Goal: Task Accomplishment & Management: Complete application form

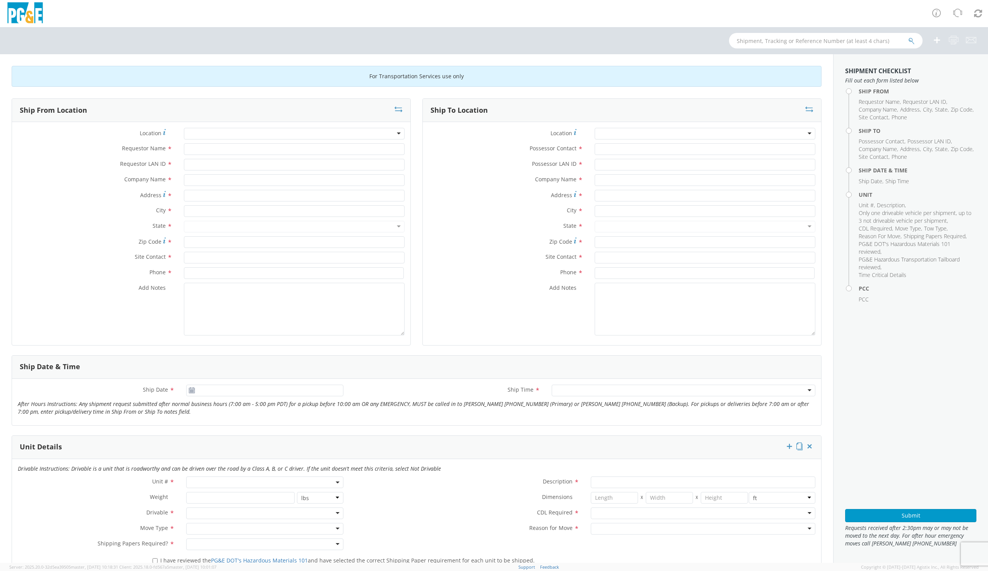
click at [211, 136] on div at bounding box center [294, 134] width 221 height 12
type input "d"
click at [788, 42] on input "text" at bounding box center [826, 40] width 194 height 15
type input "b80177"
click at [908, 37] on button "submit" at bounding box center [911, 41] width 7 height 9
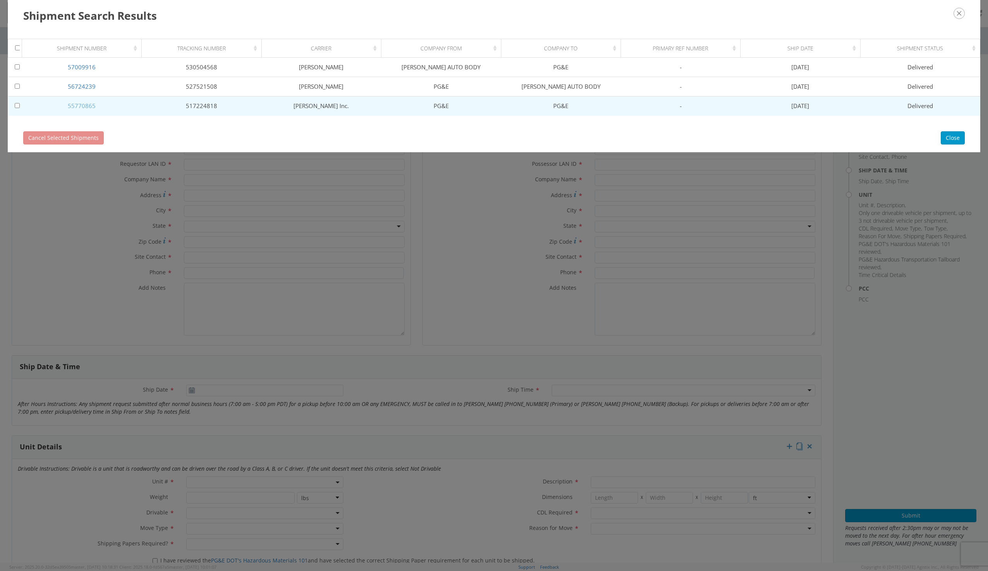
click at [76, 105] on link "55770865" at bounding box center [82, 106] width 28 height 8
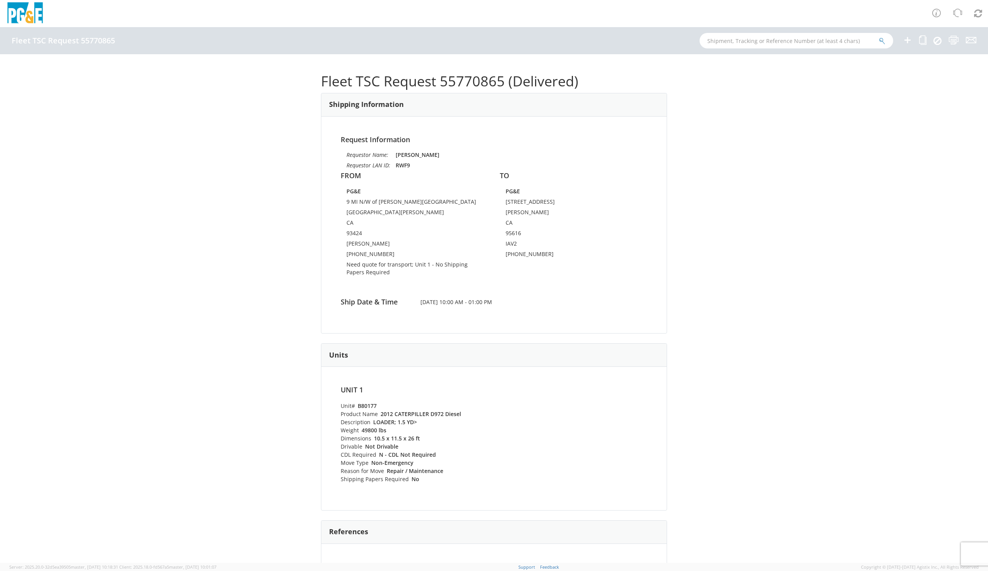
click at [927, 38] on ul at bounding box center [934, 40] width 83 height 27
click at [927, 39] on ul at bounding box center [934, 40] width 83 height 27
click at [925, 40] on icon at bounding box center [922, 40] width 7 height 10
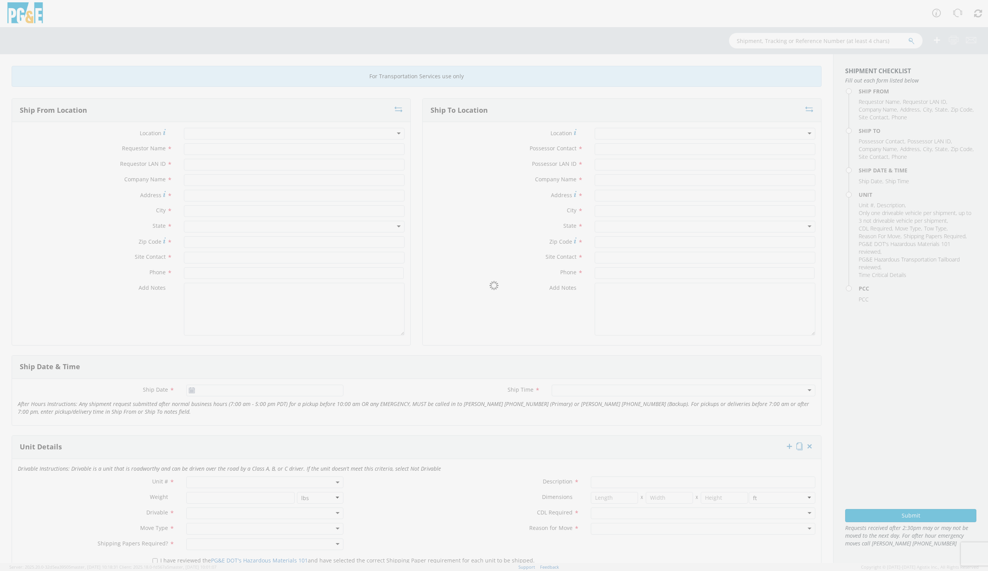
type input "[PERSON_NAME]"
type input "RWF9"
type input "PG&E"
type input "9 MI N/W of [PERSON_NAME][GEOGRAPHIC_DATA]"
type input "[GEOGRAPHIC_DATA][PERSON_NAME]"
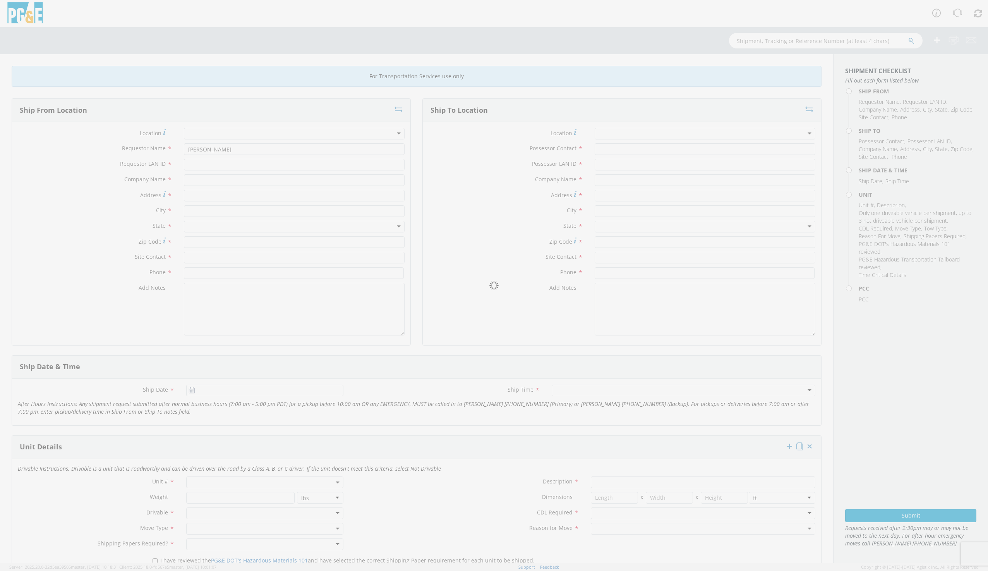
type input "93424"
type input "[PERSON_NAME]"
type input "[PHONE_NUMBER]"
type input "[PERSON_NAME]"
type input "IAV2"
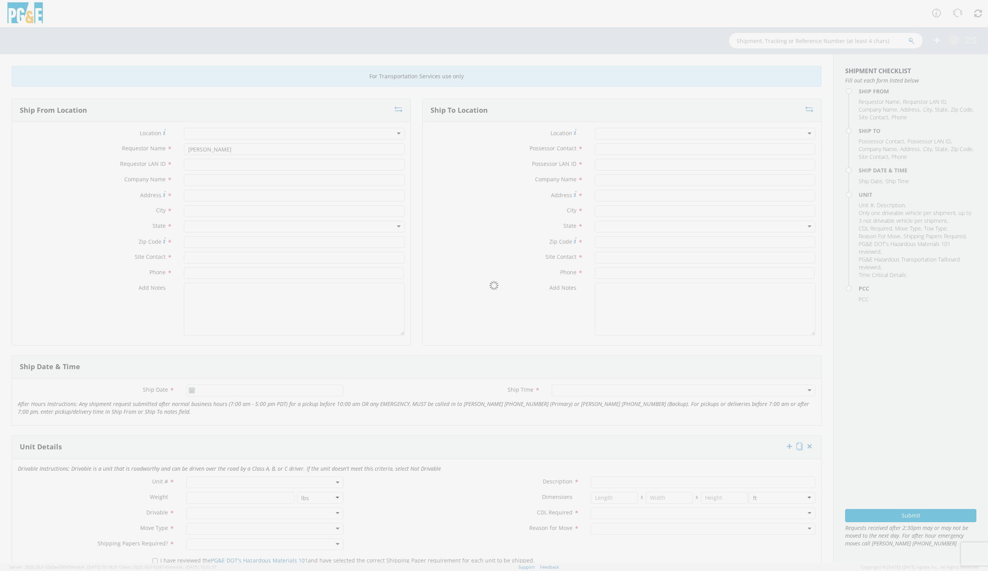
type input "PG&E"
type input "[STREET_ADDRESS]"
type input "[PERSON_NAME]"
type input "IAV2"
type input "[PHONE_NUMBER]"
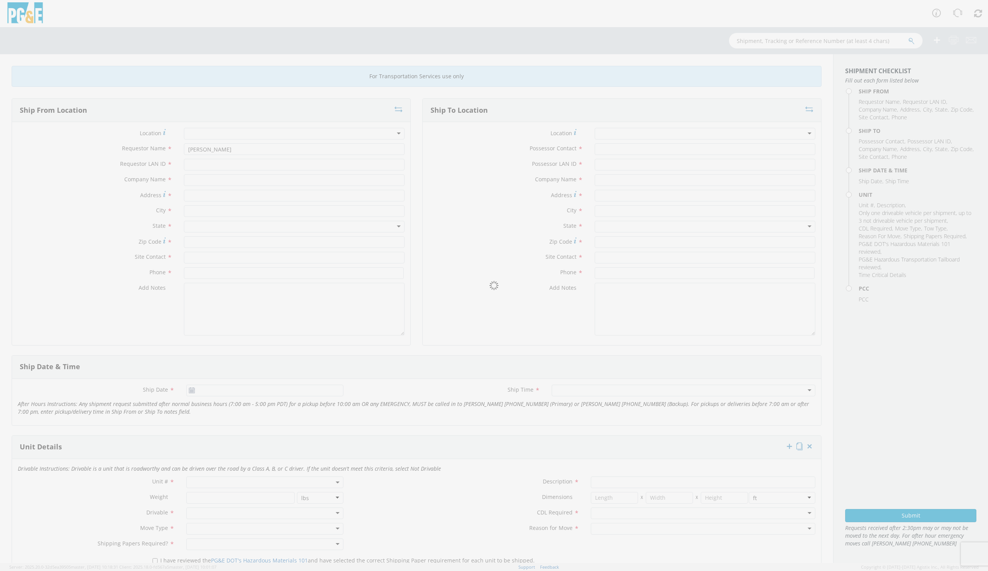
type input "[DATE]"
type input "LOADER; 1.5 YD>"
type input "49800"
type input "26"
type input "10.5"
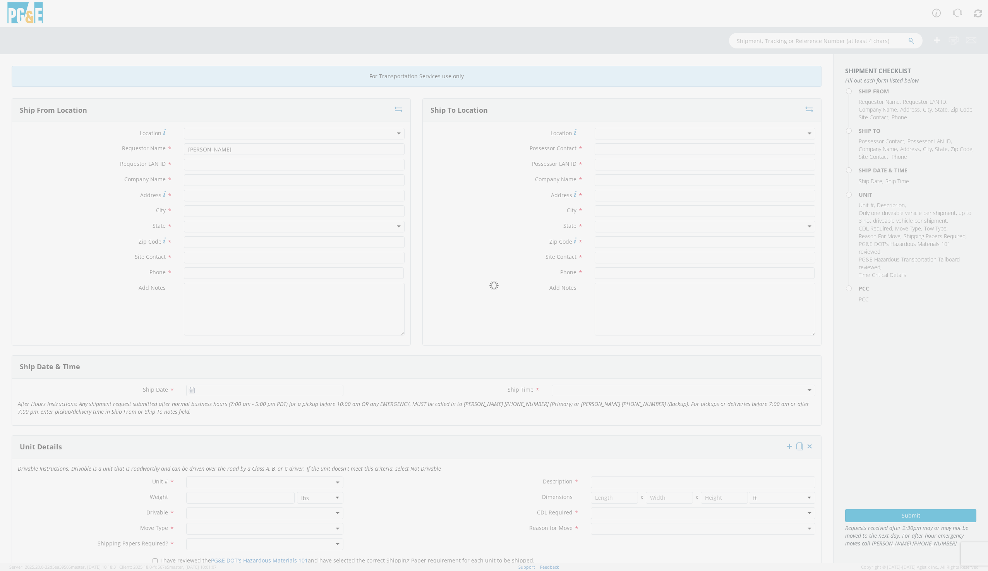
type input "11.5"
type textarea "Need Quote for transport"
type input "51270579"
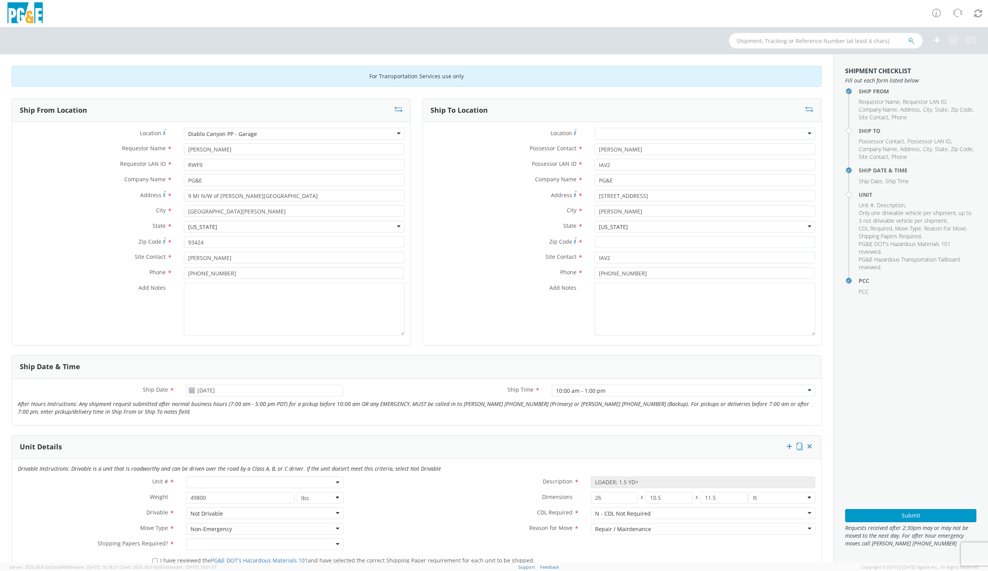
select select "B80177"
select select "15854"
click at [400, 108] on icon at bounding box center [399, 109] width 8 height 8
type input "[PERSON_NAME]"
type input "IAV2"
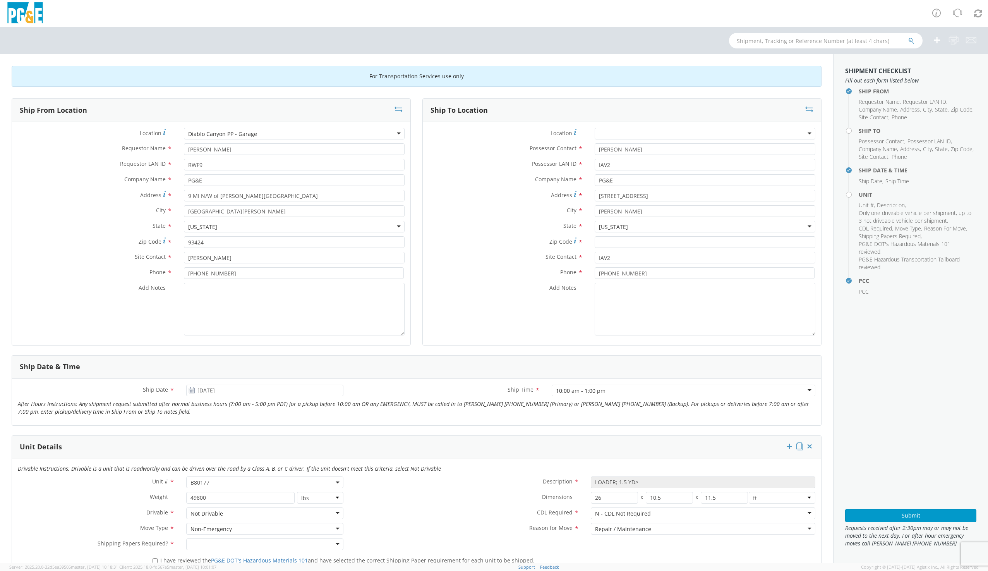
type input "[STREET_ADDRESS]"
type input "[PERSON_NAME]"
type input "IAV2"
type input "[PHONE_NUMBER]"
type input "[PERSON_NAME]"
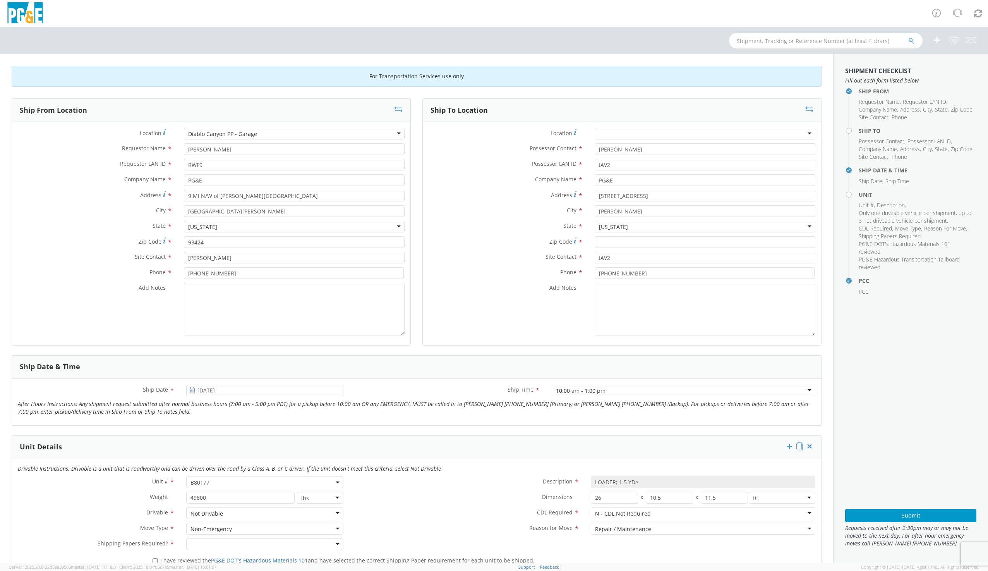
type input "RWF9"
type input "9 MI N/W of [PERSON_NAME][GEOGRAPHIC_DATA]"
type input "[GEOGRAPHIC_DATA][PERSON_NAME]"
type input "93424"
type input "[PERSON_NAME]"
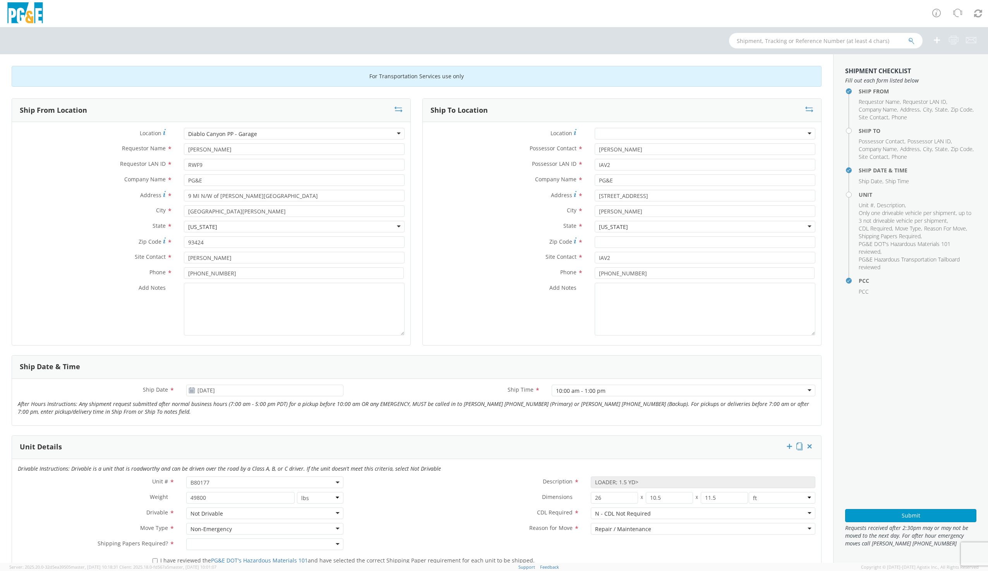
type input "[PHONE_NUMBER]"
click at [204, 136] on div at bounding box center [294, 134] width 221 height 12
type input "[PERSON_NAME]"
type input "[STREET_ADDRESS]"
type input "[PERSON_NAME]"
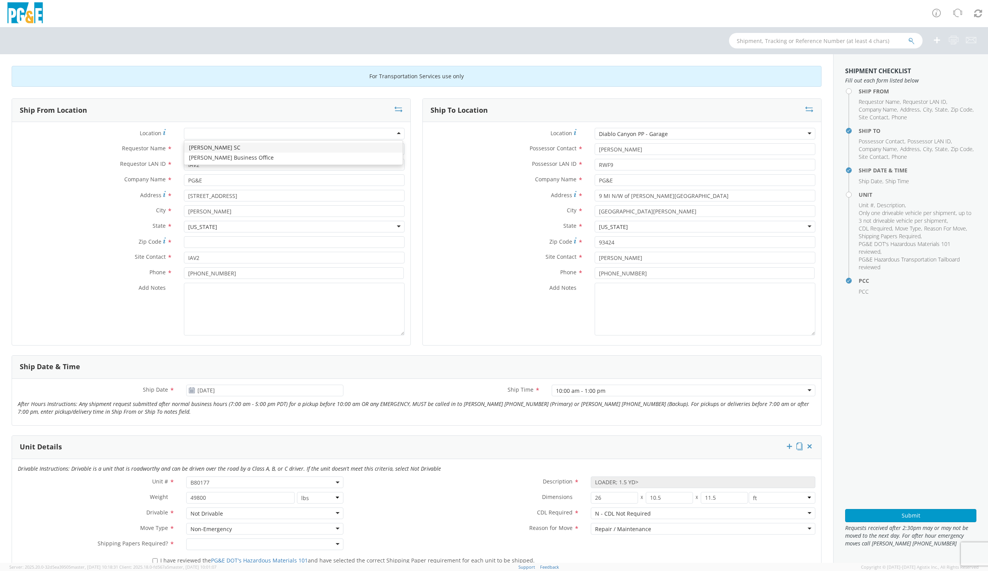
type input "95616"
type input "g"
type input "[PERSON_NAME]"
type input "G1MN"
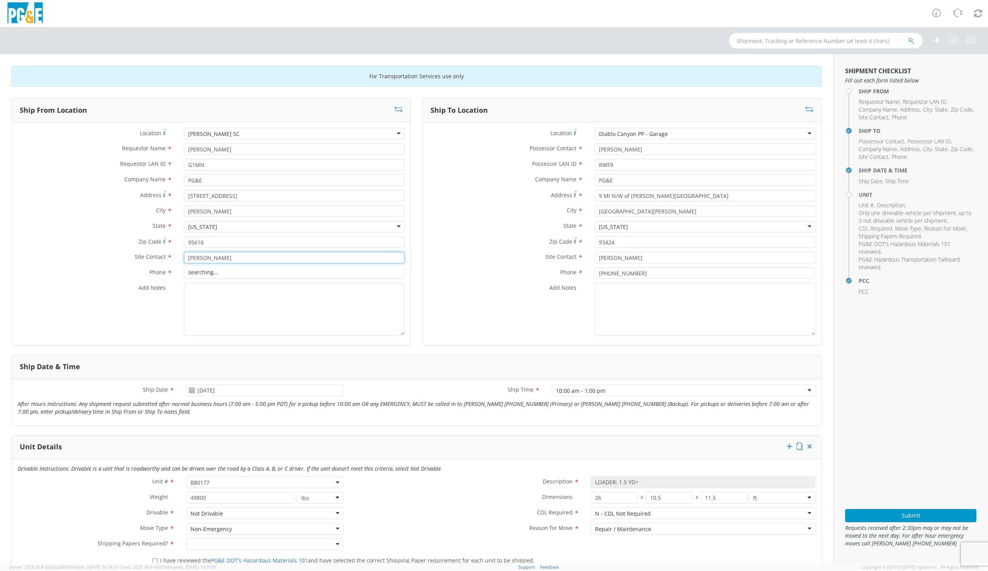
type input "[PERSON_NAME]"
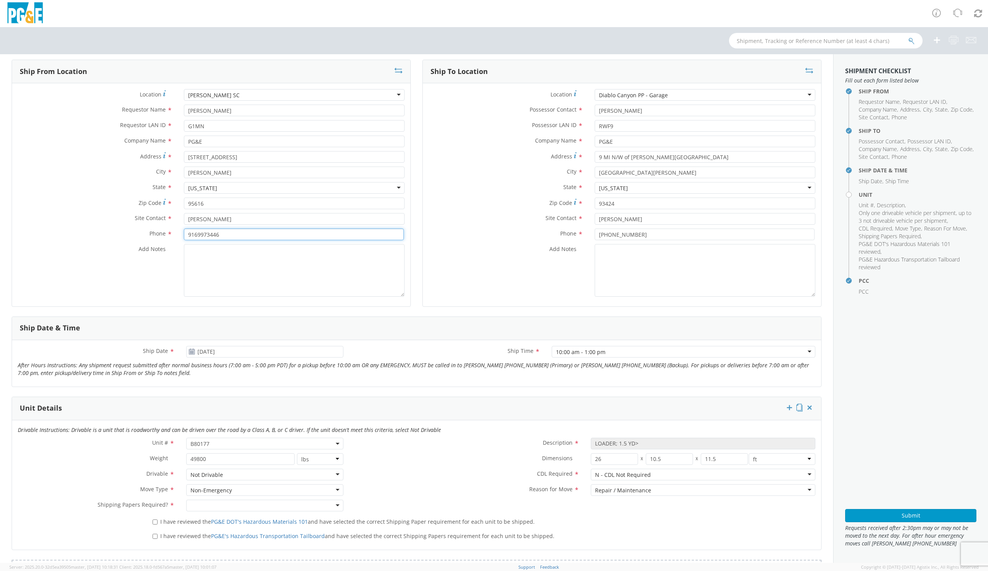
scroll to position [77, 0]
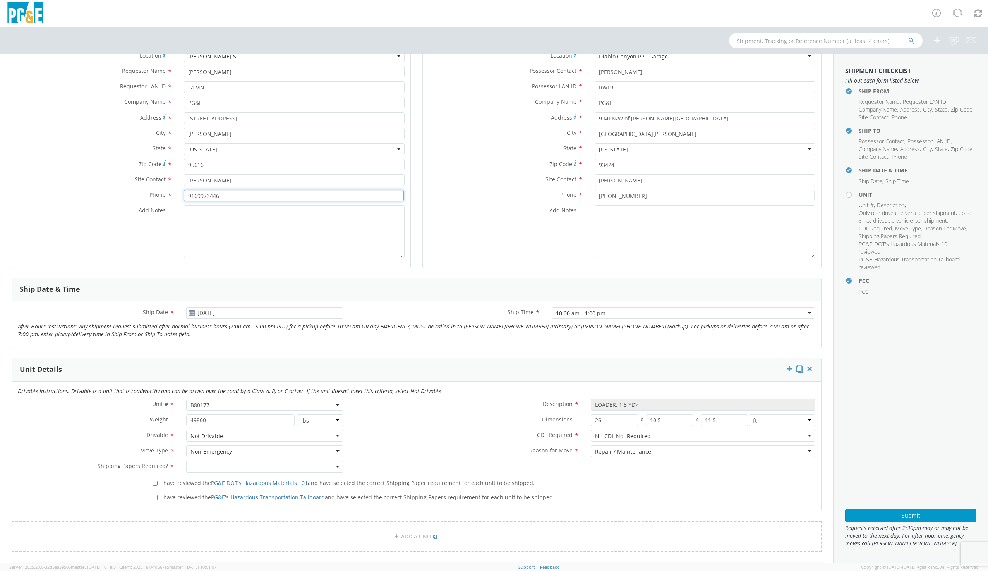
type input "9169973446"
click at [223, 313] on input "[DATE]" at bounding box center [264, 313] width 157 height 12
click at [282, 328] on span at bounding box center [280, 326] width 5 height 5
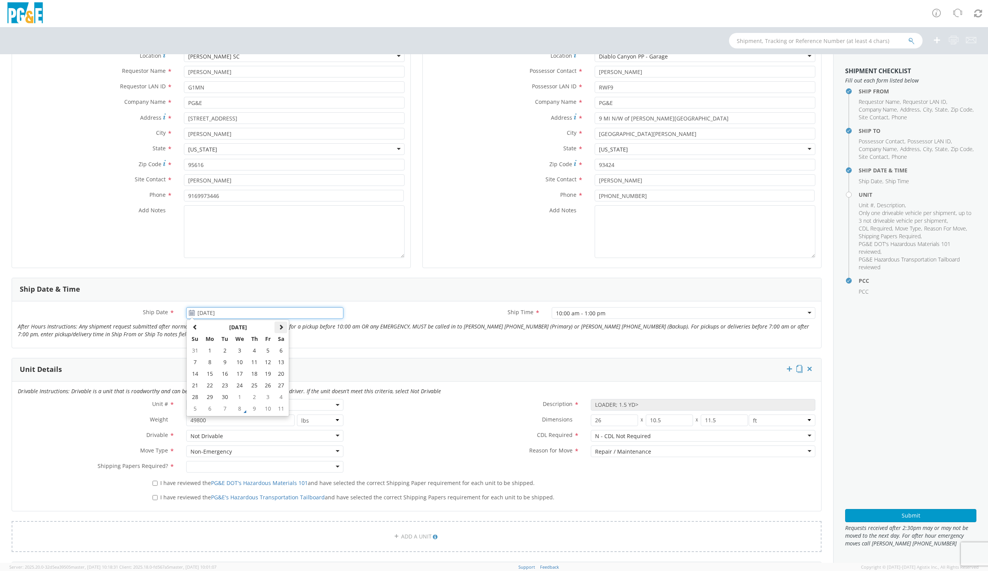
click at [282, 328] on span at bounding box center [280, 326] width 5 height 5
click at [253, 363] on td "9" at bounding box center [255, 362] width 14 height 12
type input "[DATE]"
click at [615, 315] on div "10:00 am - 1:00 pm" at bounding box center [684, 313] width 264 height 12
click at [238, 245] on textarea "Add Notes *" at bounding box center [294, 231] width 221 height 53
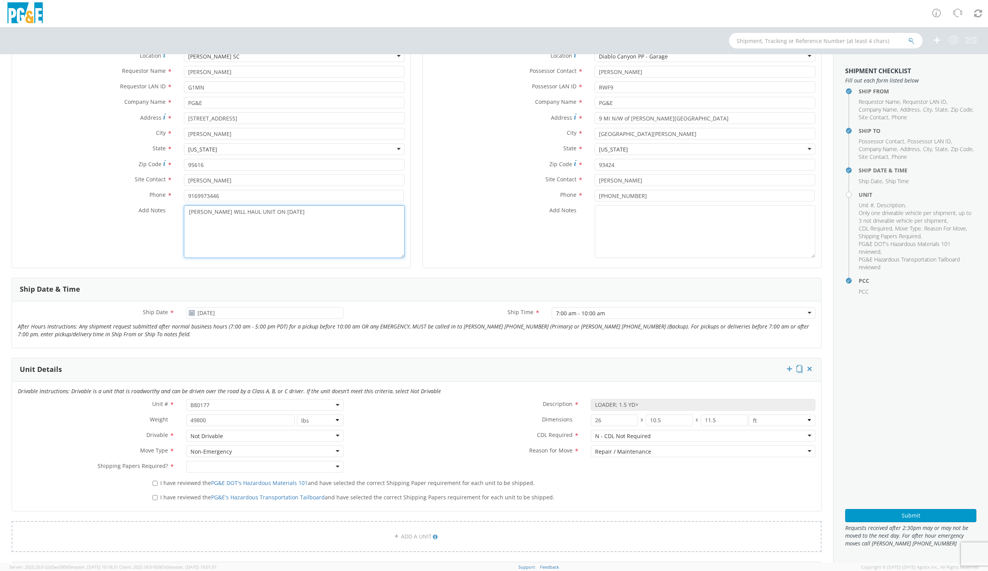
drag, startPoint x: 286, startPoint y: 216, endPoint x: 182, endPoint y: 220, distance: 103.8
click at [184, 220] on textarea "[PERSON_NAME] WILL HAUL UNIT ON [DATE]" at bounding box center [294, 231] width 221 height 53
type textarea "[PERSON_NAME] WILL HAUL UNIT ON [DATE]"
click at [628, 208] on textarea "Add Notes *" at bounding box center [705, 231] width 221 height 53
paste textarea "[PERSON_NAME] WILL HAUL UNIT ON [DATE]"
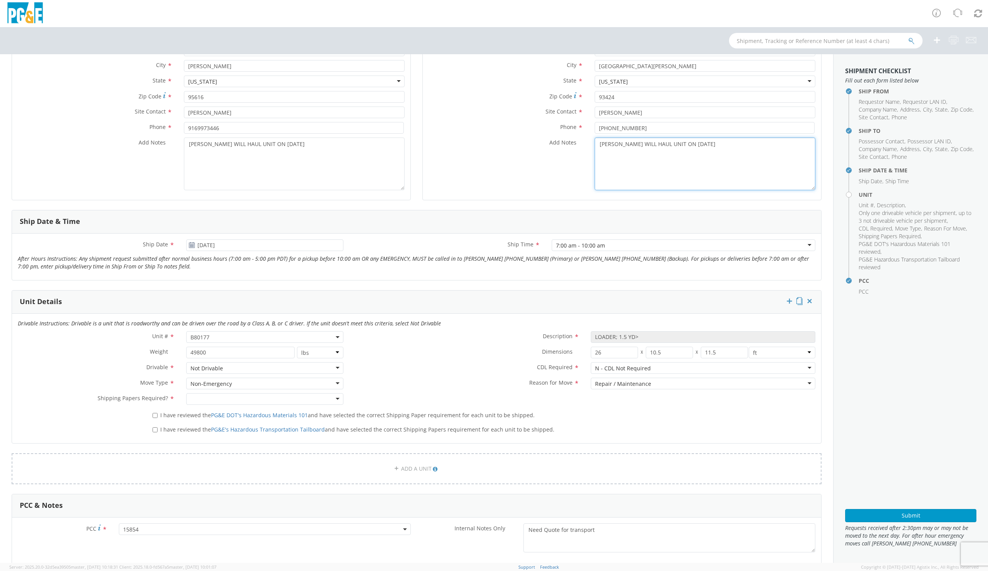
scroll to position [155, 0]
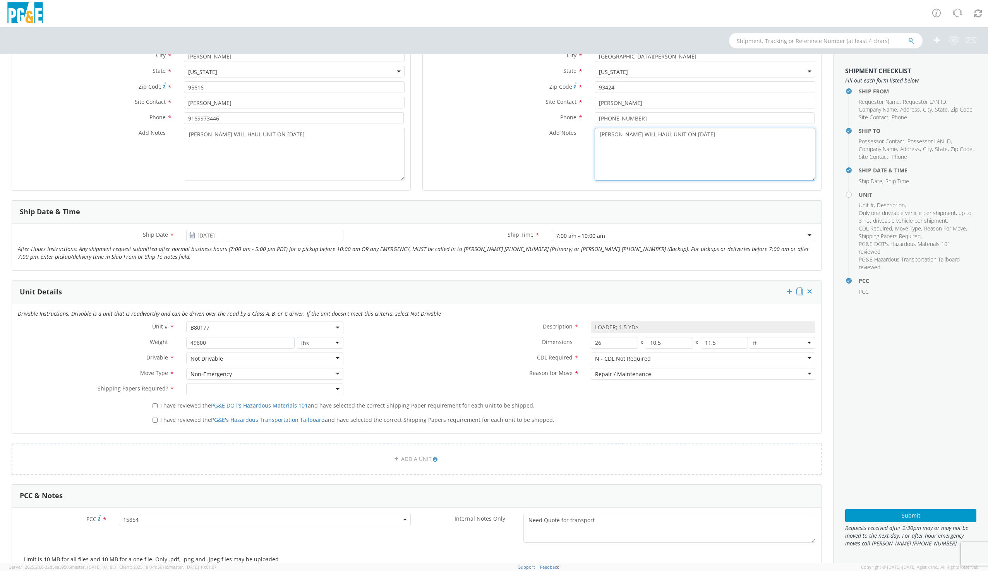
type textarea "[PERSON_NAME] WILL HAUL UNIT ON [DATE]"
click at [203, 391] on div at bounding box center [264, 389] width 157 height 12
click at [156, 408] on input "I have reviewed the PG&E DOT's Hazardous Materials 101 and have selected the co…" at bounding box center [155, 405] width 5 height 5
checkbox input "true"
click at [157, 418] on label "I have reviewed the PG&E's Hazardous Transportation Tailboard and have selected…" at bounding box center [354, 419] width 403 height 9
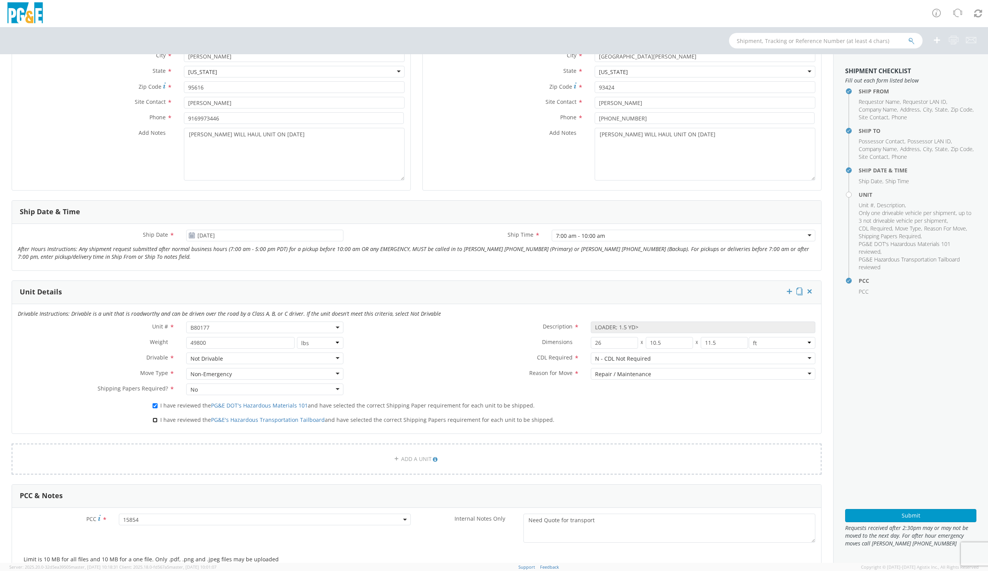
click at [157, 418] on input "I have reviewed the PG&E's Hazardous Transportation Tailboard and have selected…" at bounding box center [155, 419] width 5 height 5
checkbox input "true"
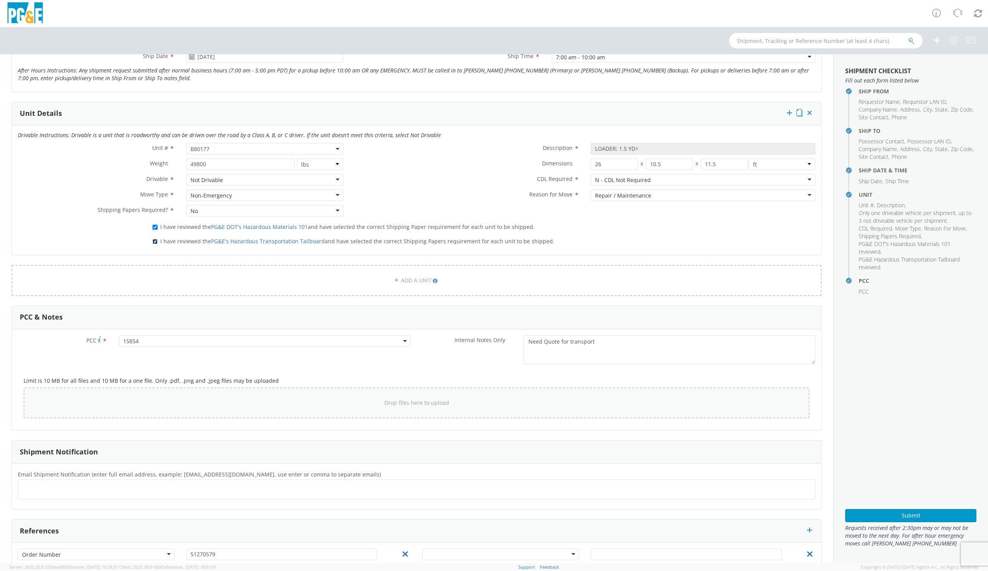
scroll to position [366, 0]
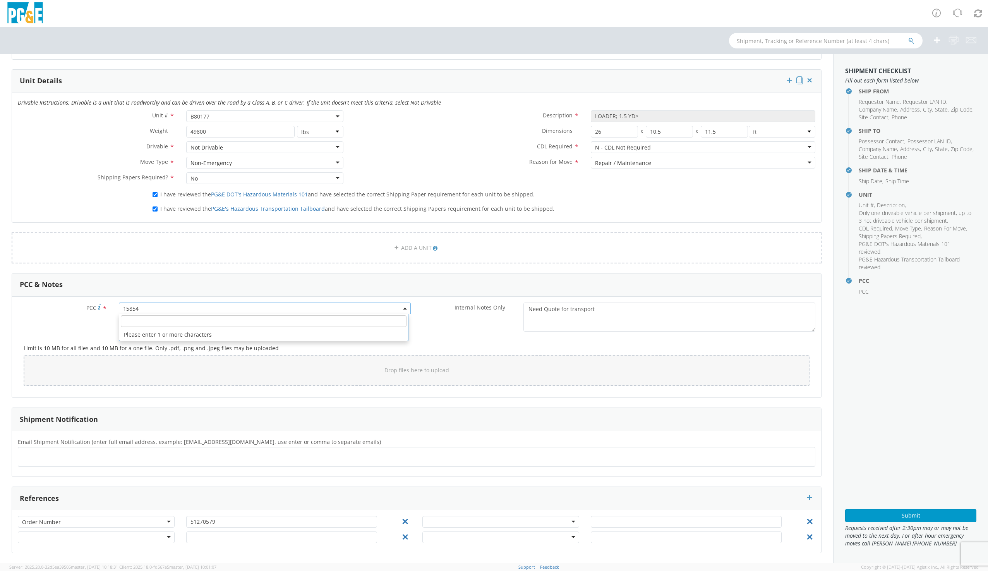
click at [145, 311] on agx-select2 "15854 15854 Please enter 1 or more characters" at bounding box center [265, 307] width 292 height 7
click at [143, 324] on input "number" at bounding box center [264, 321] width 286 height 12
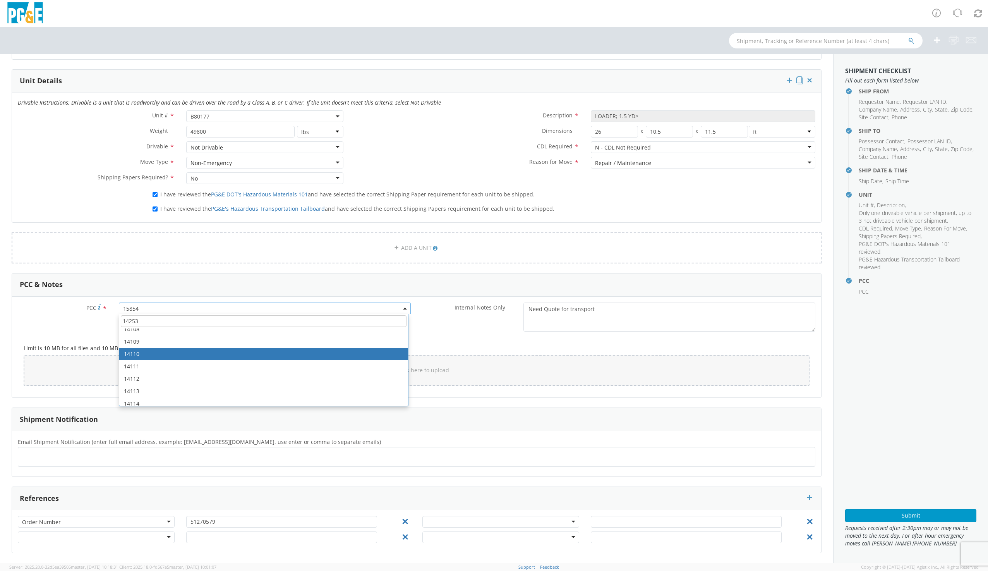
scroll to position [542, 0]
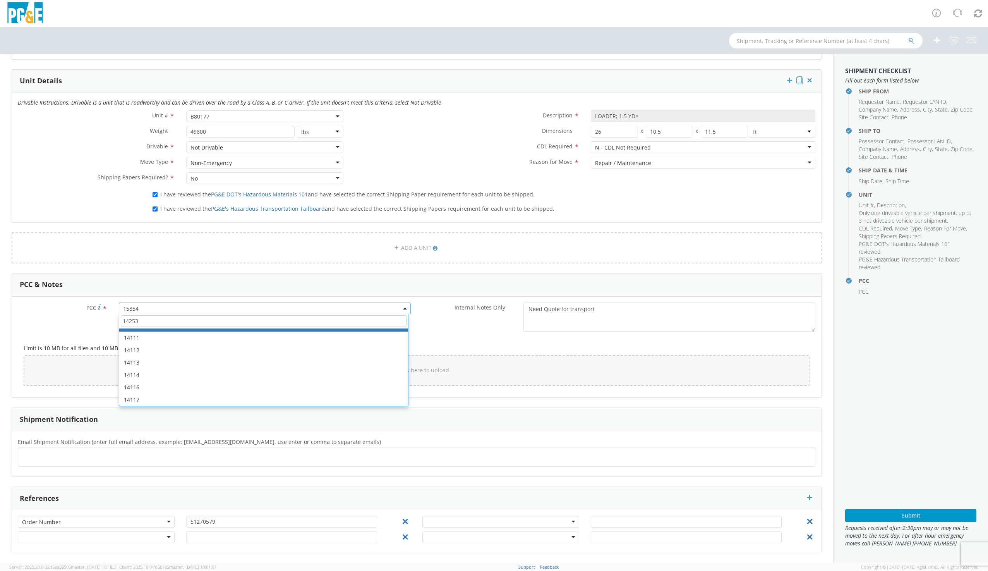
click at [141, 319] on input "14253" at bounding box center [264, 321] width 286 height 12
drag, startPoint x: 143, startPoint y: 321, endPoint x: 121, endPoint y: 324, distance: 22.2
click at [121, 324] on input "14253" at bounding box center [264, 321] width 286 height 12
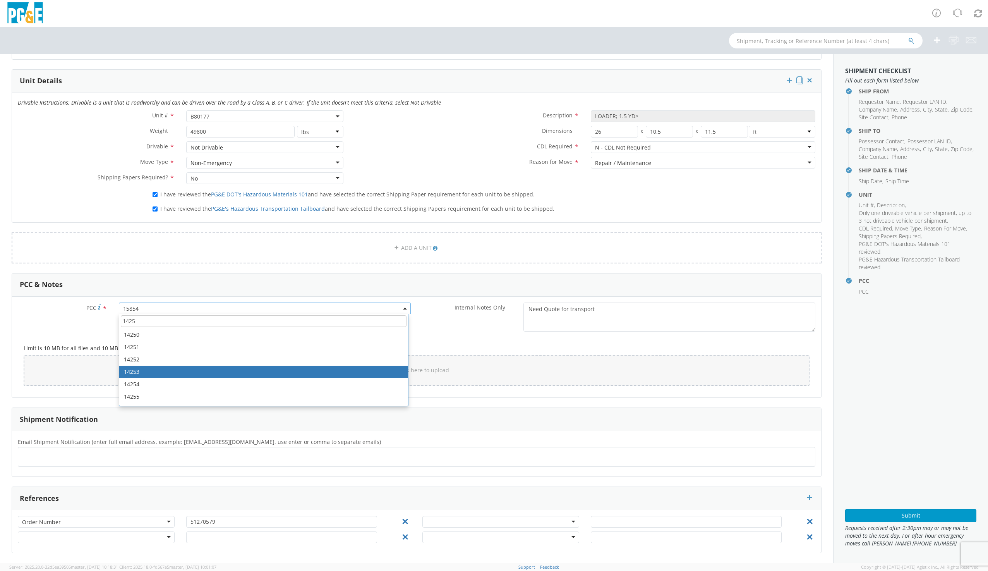
type input "1425"
select select "14253"
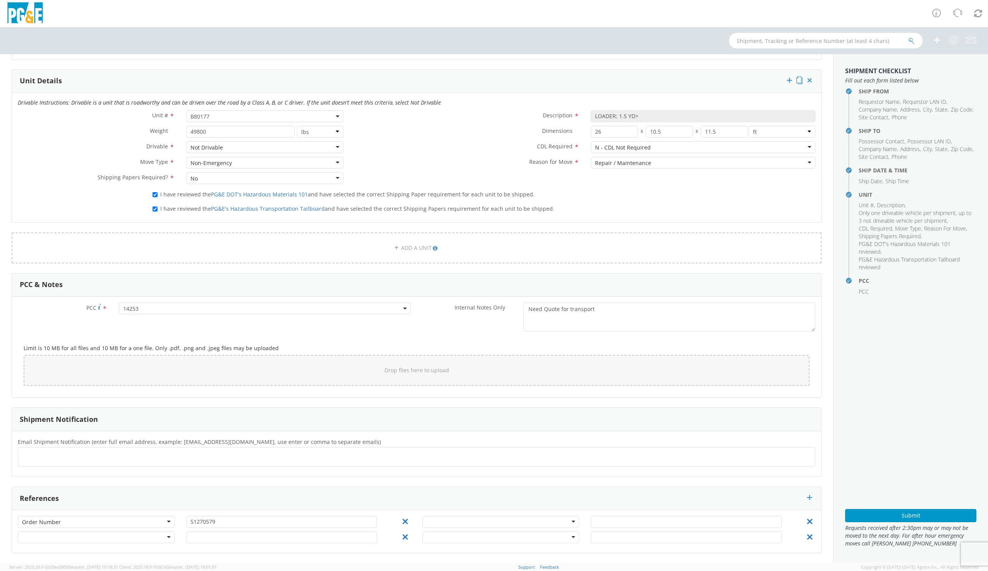
click at [72, 455] on ul at bounding box center [416, 456] width 791 height 13
drag, startPoint x: 66, startPoint y: 465, endPoint x: 73, endPoint y: 464, distance: 7.1
click at [66, 465] on div at bounding box center [417, 457] width 798 height 20
type input "[EMAIL_ADDRESS][DOMAIN_NAME]"
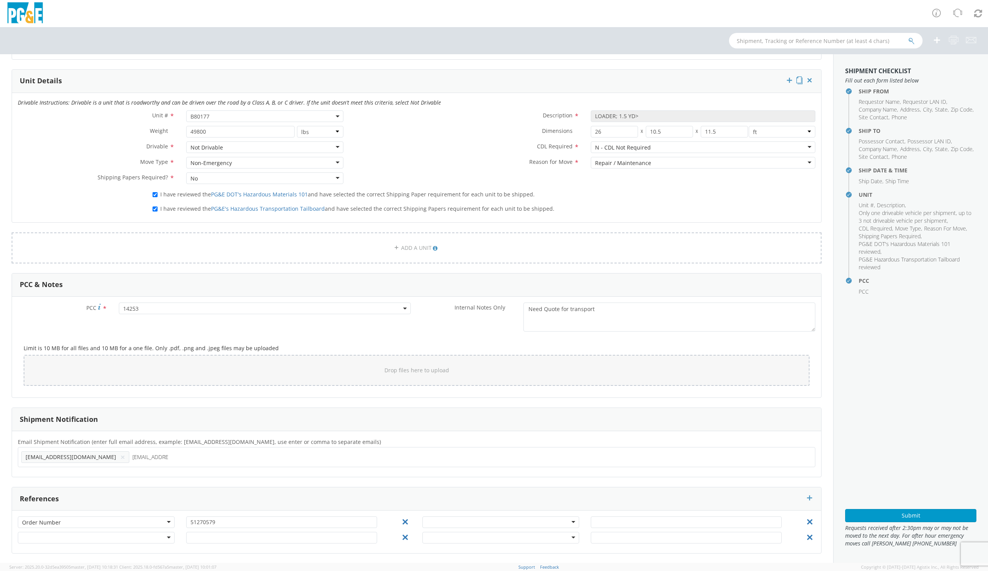
type input "[EMAIL_ADDRESS][DOMAIN_NAME]"
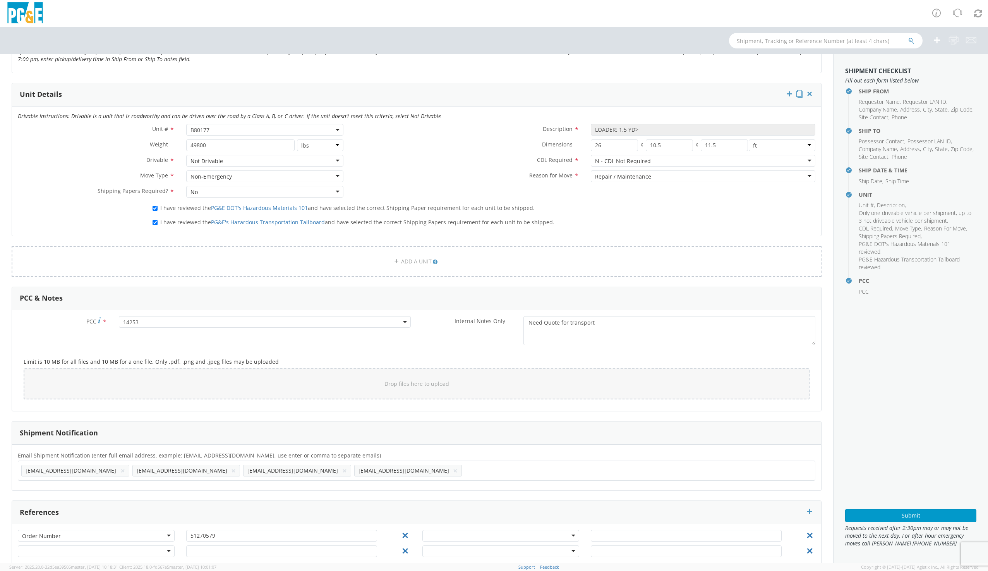
scroll to position [366, 0]
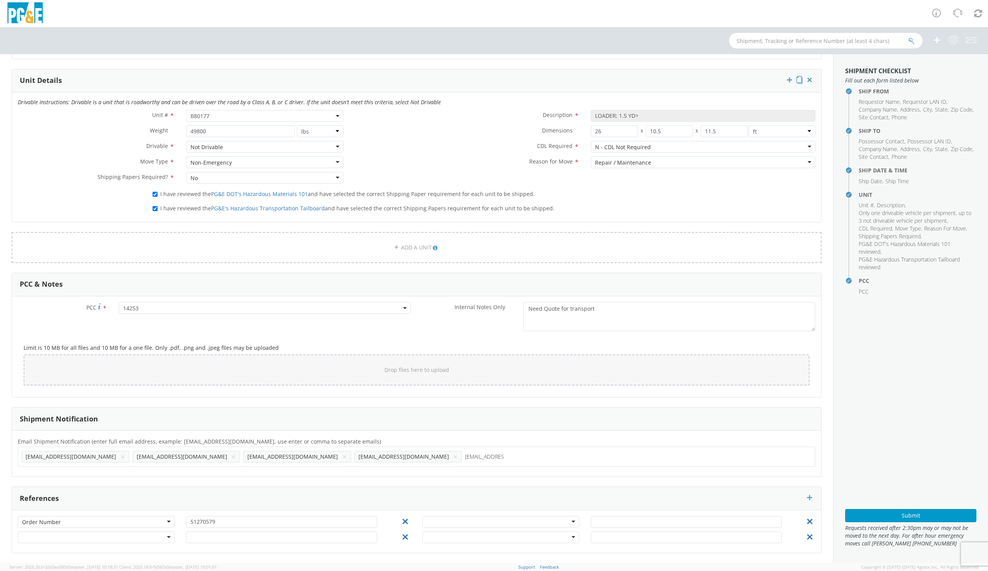
type input "[EMAIL_ADDRESS][DOMAIN_NAME]"
click at [906, 513] on button "Submit" at bounding box center [910, 515] width 131 height 13
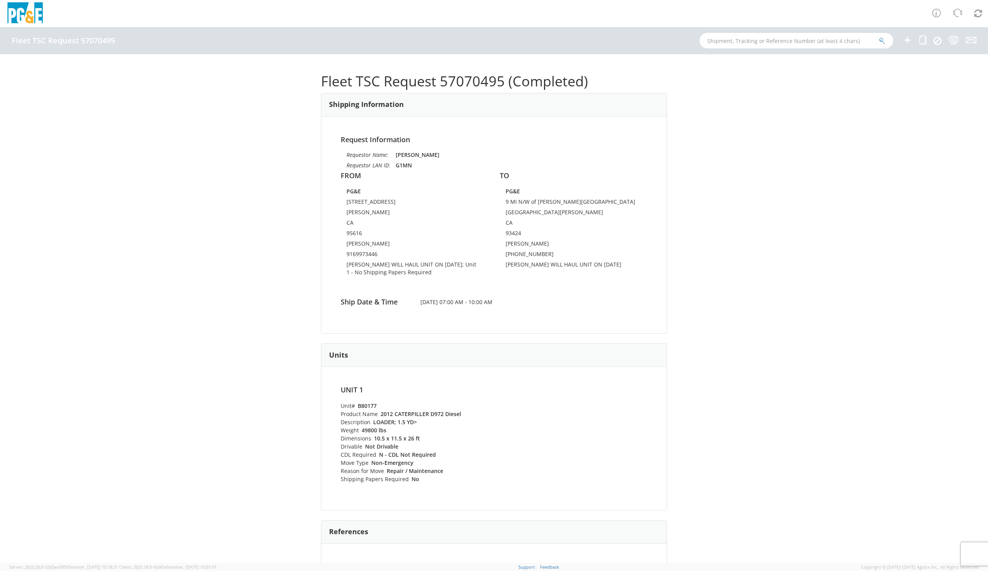
click at [0, 117] on html "annexa Batch Shipping Guide Created with Sketch. calendar Created with Sketch." at bounding box center [494, 285] width 988 height 571
click at [0, 105] on html "annexa Batch Shipping Guide Created with Sketch. calendar Created with Sketch." at bounding box center [494, 285] width 988 height 571
